Goal: Browse casually

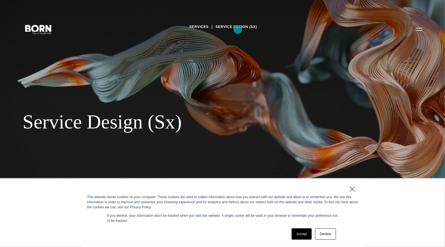
click at [238, 30] on link "Service Design (Sx)" at bounding box center [236, 27] width 42 height 8
click at [41, 33] on icon ".st0{display:none;} .st1{display:inline;} .st2{font-family:'HelveticaNeue-Mediu…" at bounding box center [38, 29] width 36 height 15
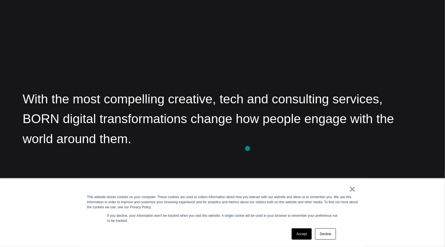
scroll to position [813, 0]
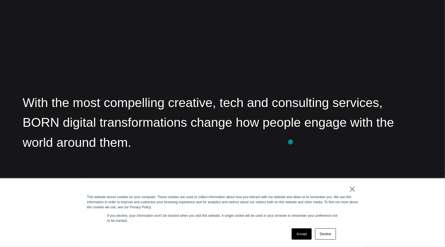
click at [291, 142] on p "With the most compelling creative, tech and consulting services, BORN digital t…" at bounding box center [223, 123] width 400 height 60
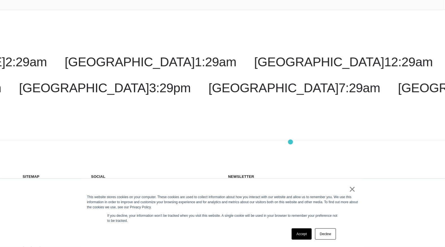
scroll to position [1736, 0]
